Goal: Task Accomplishment & Management: Manage account settings

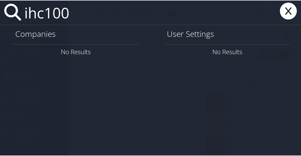
type input "ihc100"
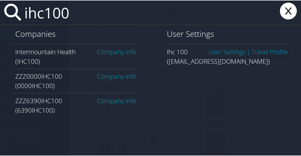
click at [114, 54] on link "Company Info" at bounding box center [116, 51] width 39 height 9
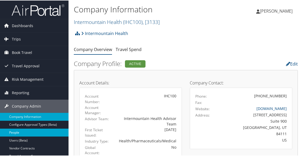
click at [16, 130] on link "People" at bounding box center [34, 132] width 68 height 8
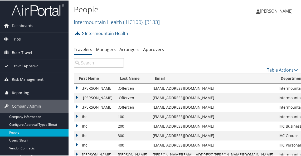
click at [94, 66] on input "search" at bounding box center [99, 62] width 50 height 9
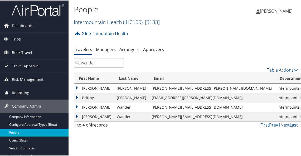
type input "wander"
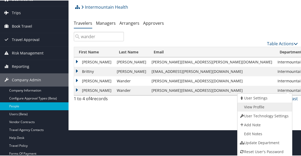
click at [274, 104] on link "View Profile" at bounding box center [263, 106] width 53 height 9
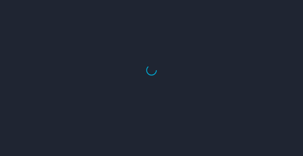
select select "US"
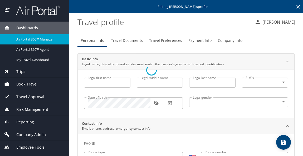
type input "Theodore"
type input "Joseph"
type input "Wander"
type input "Male"
type input "Madeline"
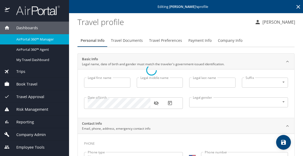
type input "Wander"
select select "BE"
type input "03 829 69 15"
type input "United States of America"
type input "Utah"
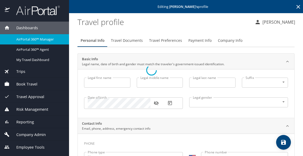
type input "United States of America"
type input "Utah"
type input "United States of America"
type input "Utah"
select select "US"
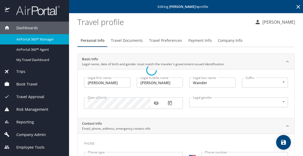
select select "US"
click at [220, 41] on span "Company Info" at bounding box center [230, 40] width 24 height 7
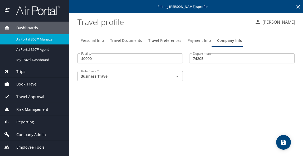
click at [280, 139] on button "save" at bounding box center [283, 142] width 15 height 15
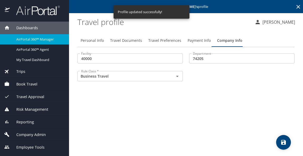
click at [237, 100] on div "Personal Info Travel Documents Travel Preferences Payment Info Company Info Fac…" at bounding box center [185, 93] width 217 height 126
click at [35, 28] on span "Dashboards" at bounding box center [24, 28] width 28 height 6
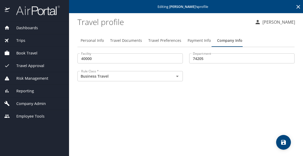
click at [36, 31] on span "Dashboards" at bounding box center [24, 28] width 28 height 6
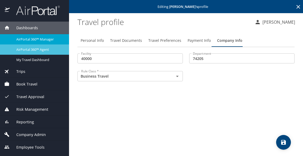
click at [35, 47] on span "AirPortal 360™ Agent" at bounding box center [39, 49] width 46 height 5
